Goal: Task Accomplishment & Management: Complete application form

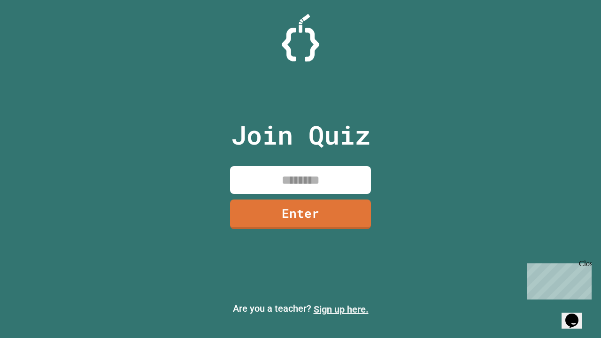
click at [341, 309] on link "Sign up here." at bounding box center [341, 309] width 55 height 11
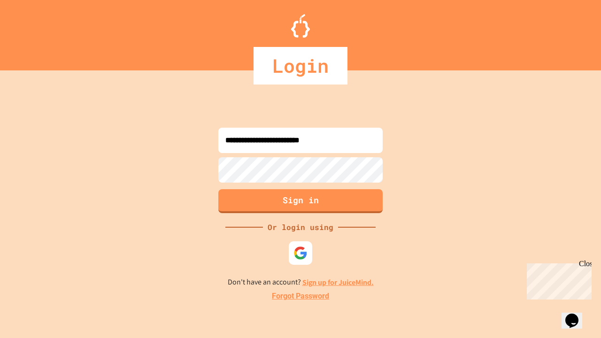
type input "**********"
